Goal: Navigation & Orientation: Find specific page/section

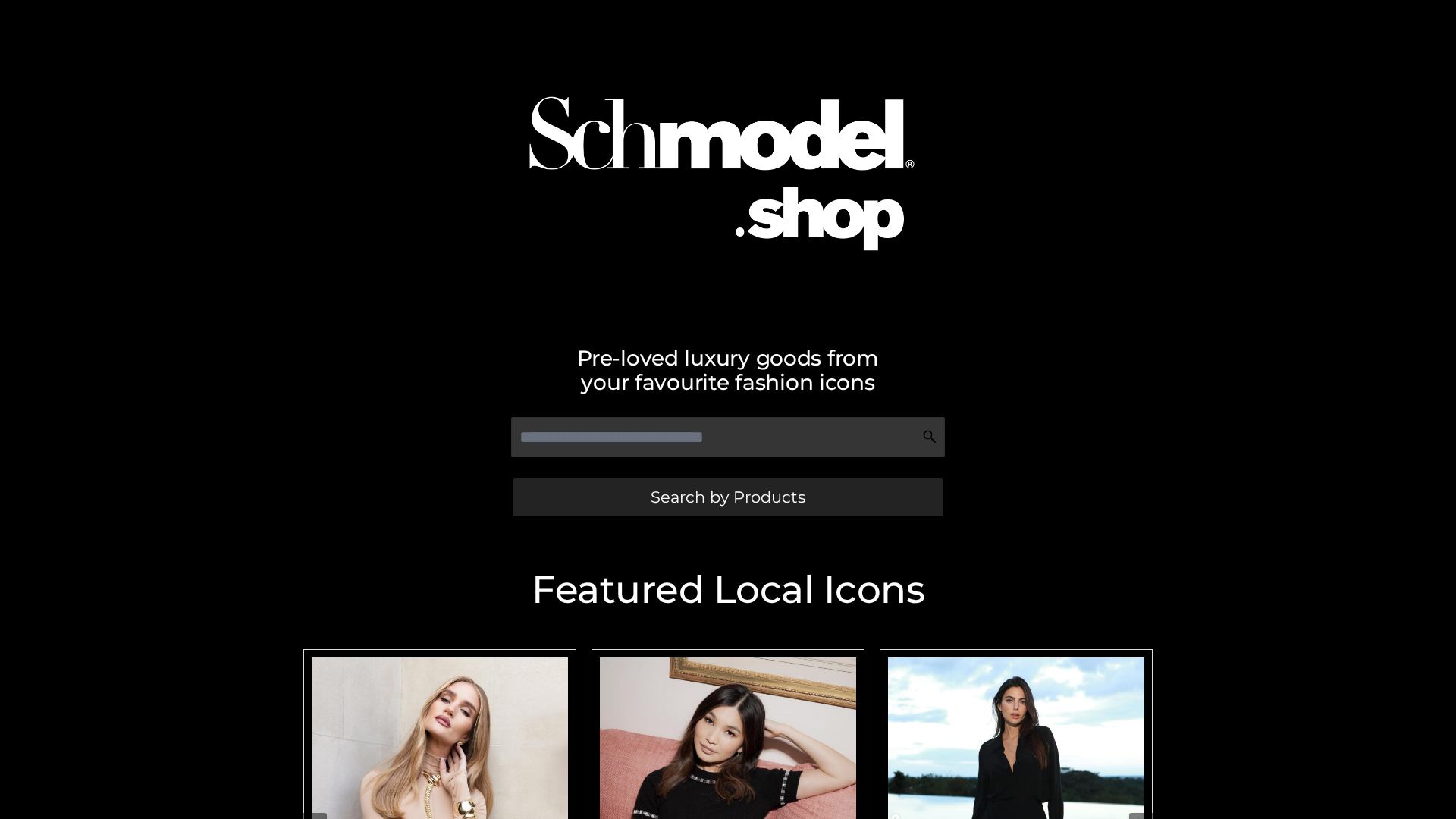
click at [728, 497] on span "Search by Products" at bounding box center [728, 497] width 154 height 16
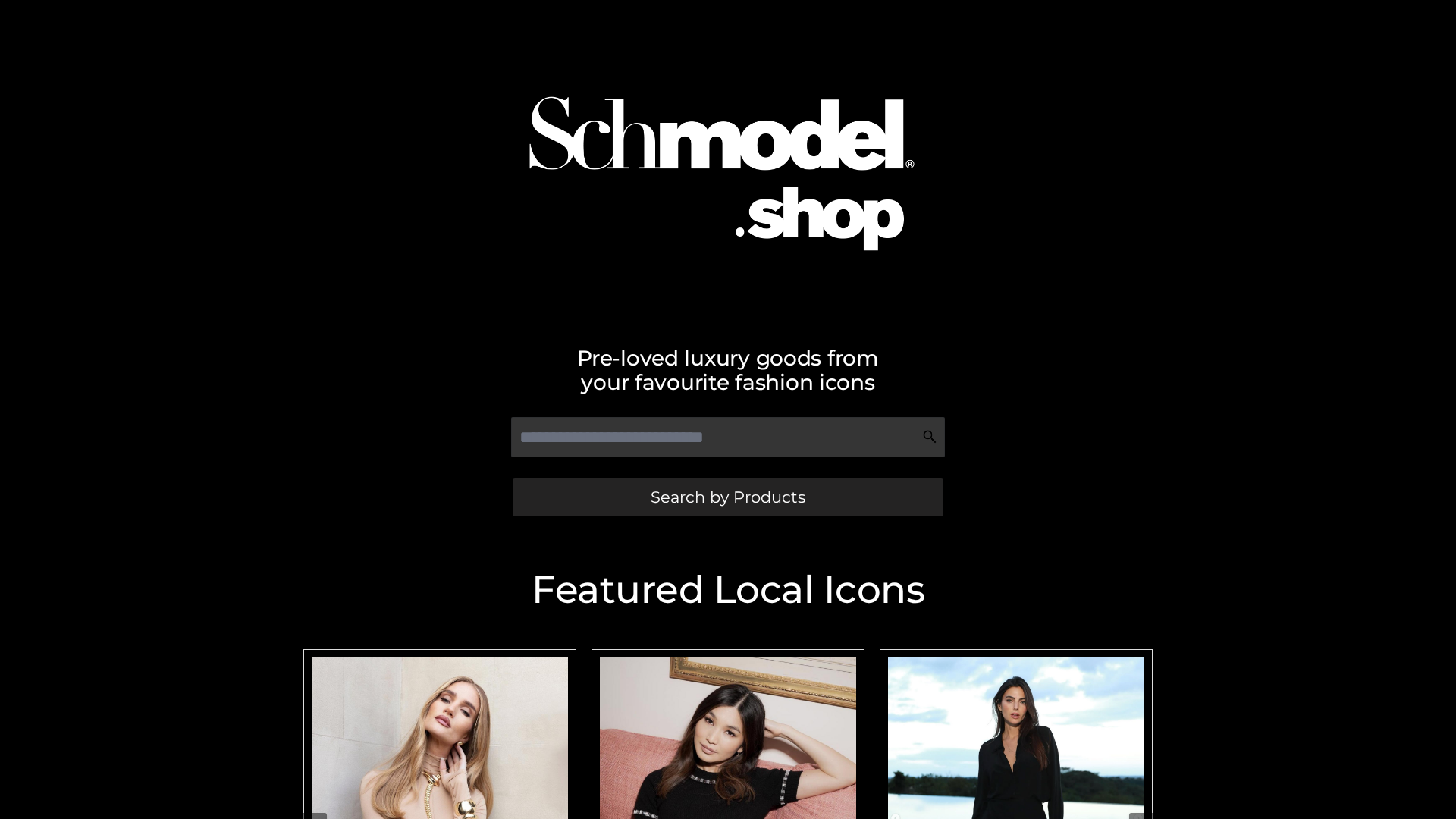
click at [728, 497] on span "Search by Products" at bounding box center [728, 497] width 154 height 16
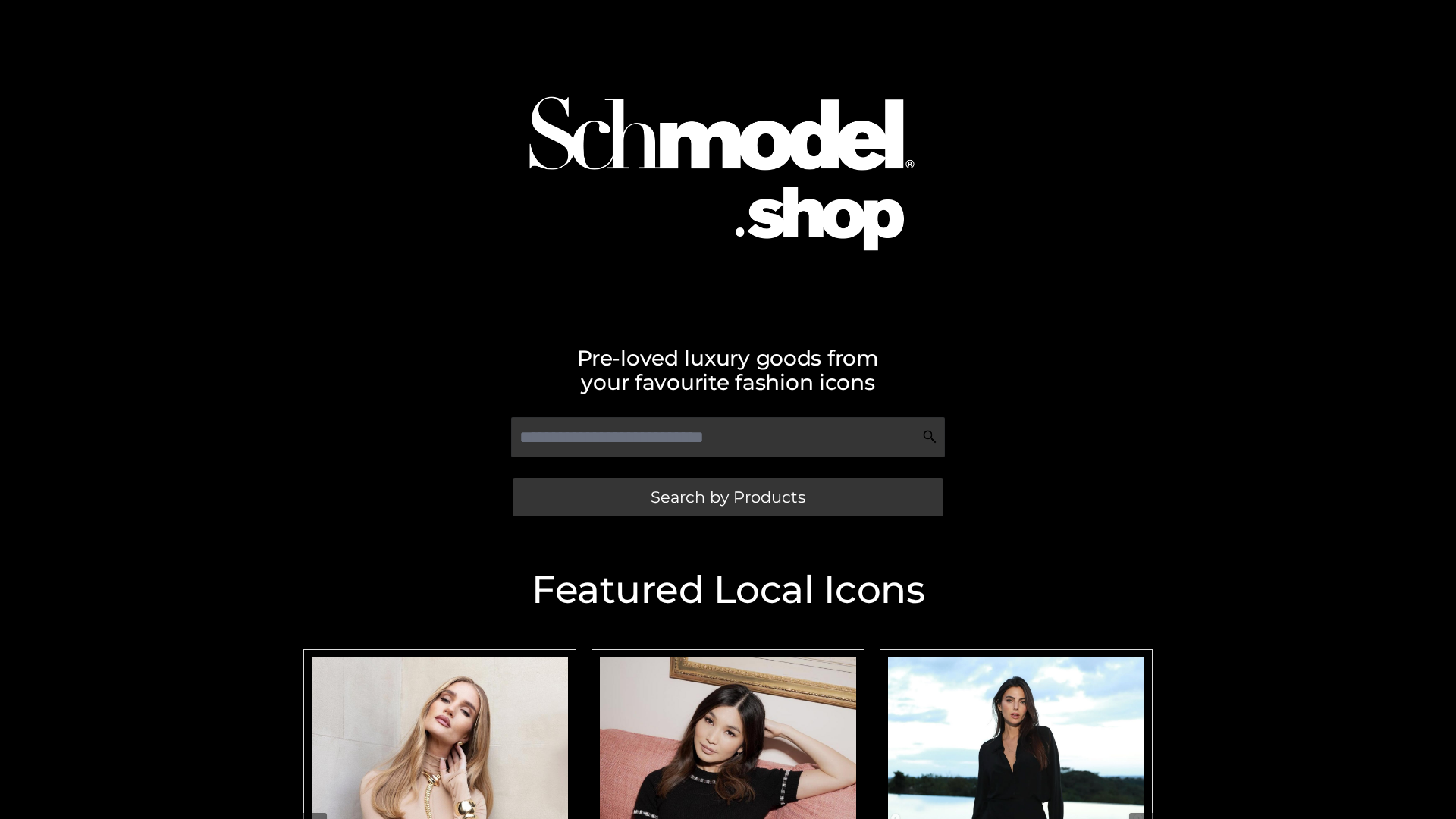
click at [728, 497] on span "Search by Products" at bounding box center [728, 497] width 154 height 16
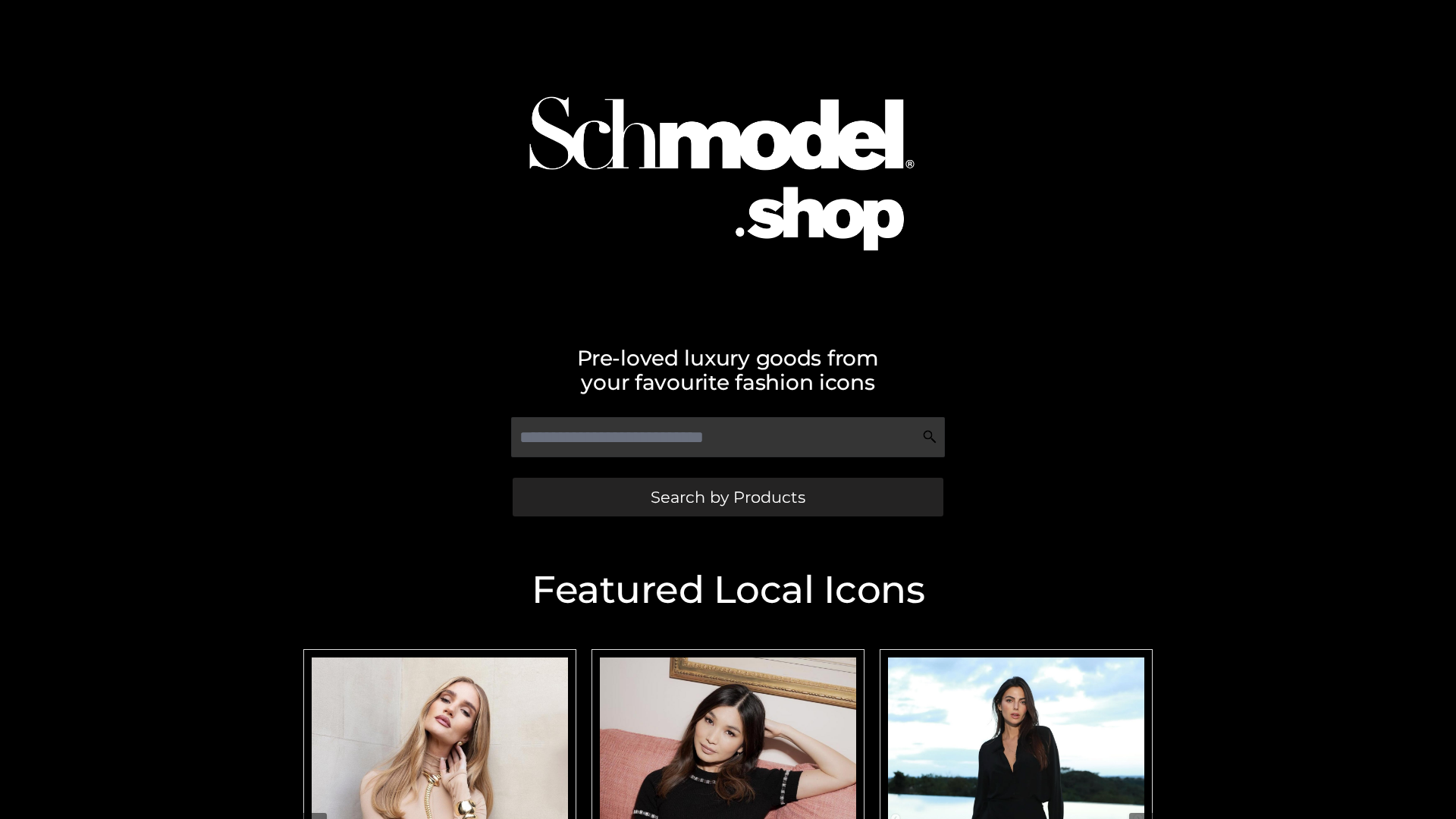
click at [728, 497] on span "Search by Products" at bounding box center [728, 497] width 154 height 16
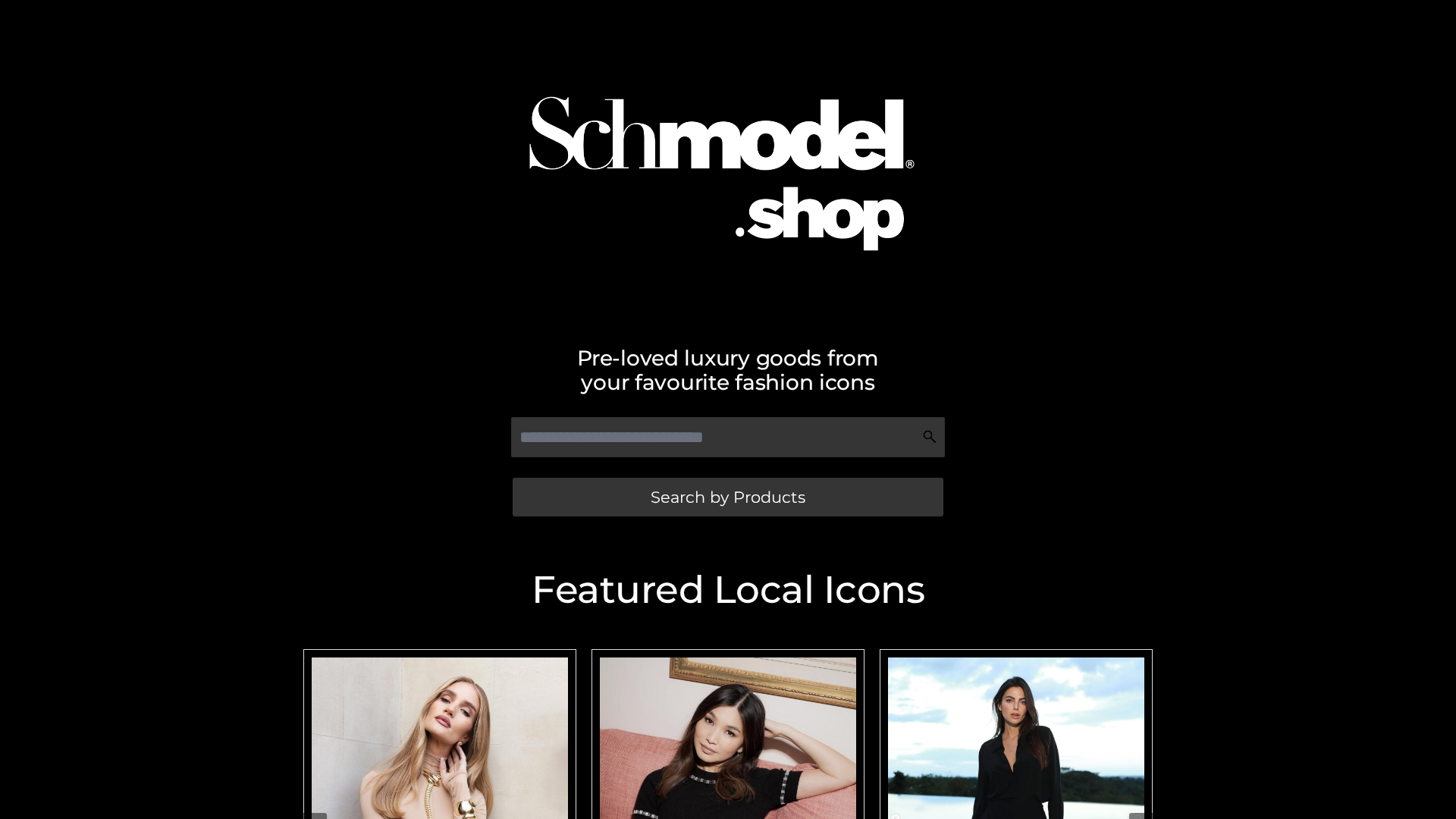
click at [728, 497] on span "Search by Products" at bounding box center [728, 497] width 154 height 16
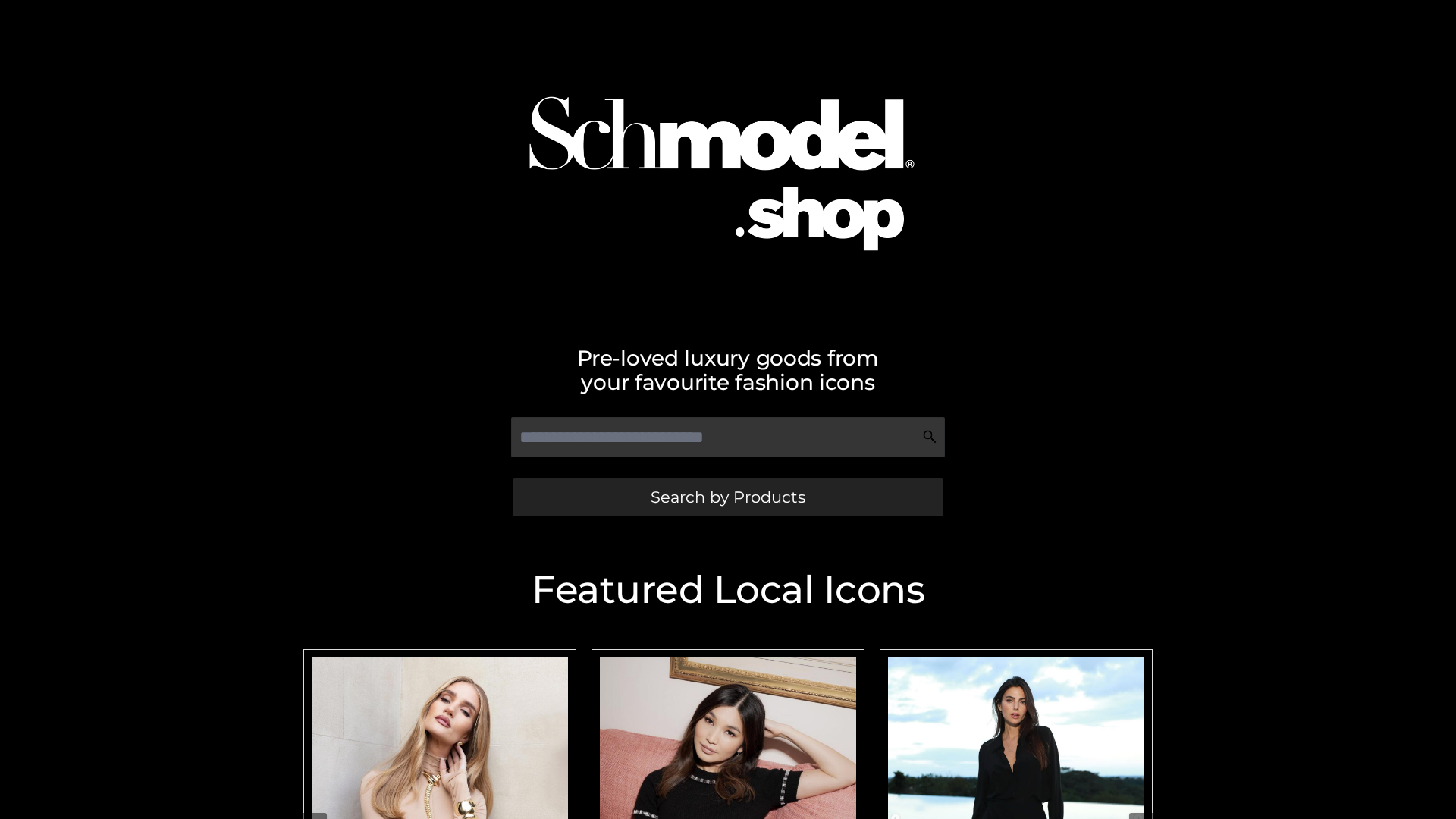
click at [728, 497] on span "Search by Products" at bounding box center [728, 497] width 154 height 16
